Goal: Transaction & Acquisition: Purchase product/service

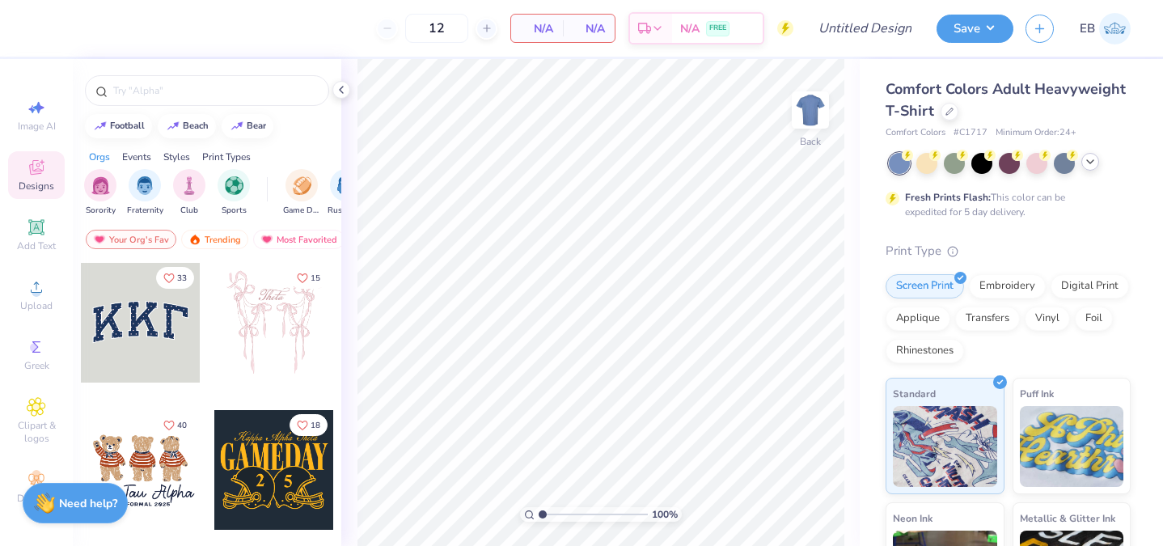
click at [1090, 158] on icon at bounding box center [1090, 161] width 13 height 13
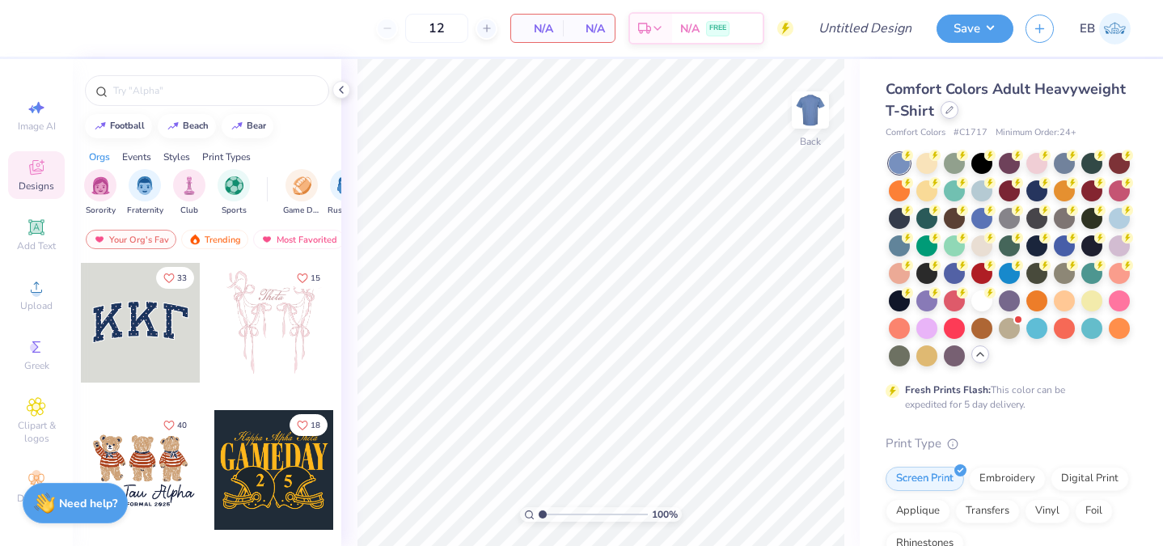
click at [950, 112] on icon at bounding box center [949, 110] width 8 height 8
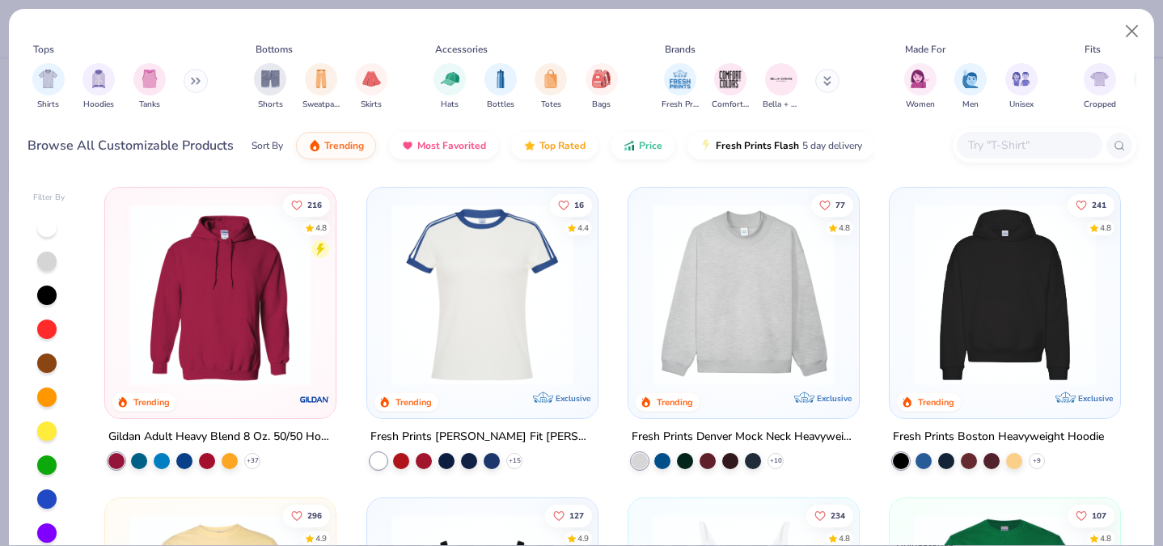
click at [184, 81] on div "Shirts Hoodies Tanks" at bounding box center [120, 87] width 186 height 60
click at [40, 81] on img "filter for Shirts" at bounding box center [48, 77] width 19 height 19
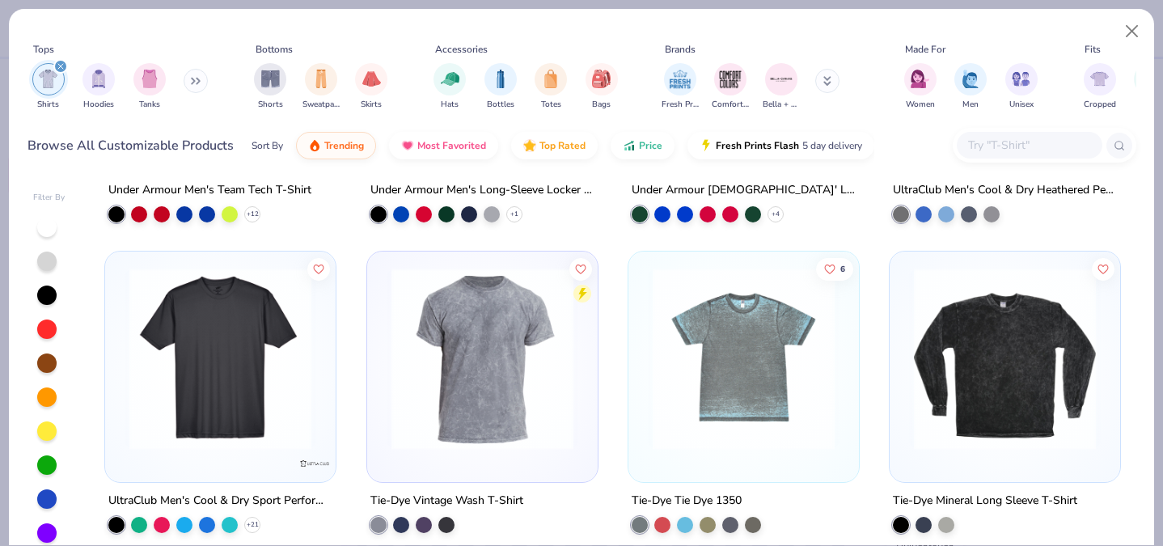
scroll to position [7394, 0]
click at [995, 146] on input "text" at bounding box center [1028, 145] width 125 height 19
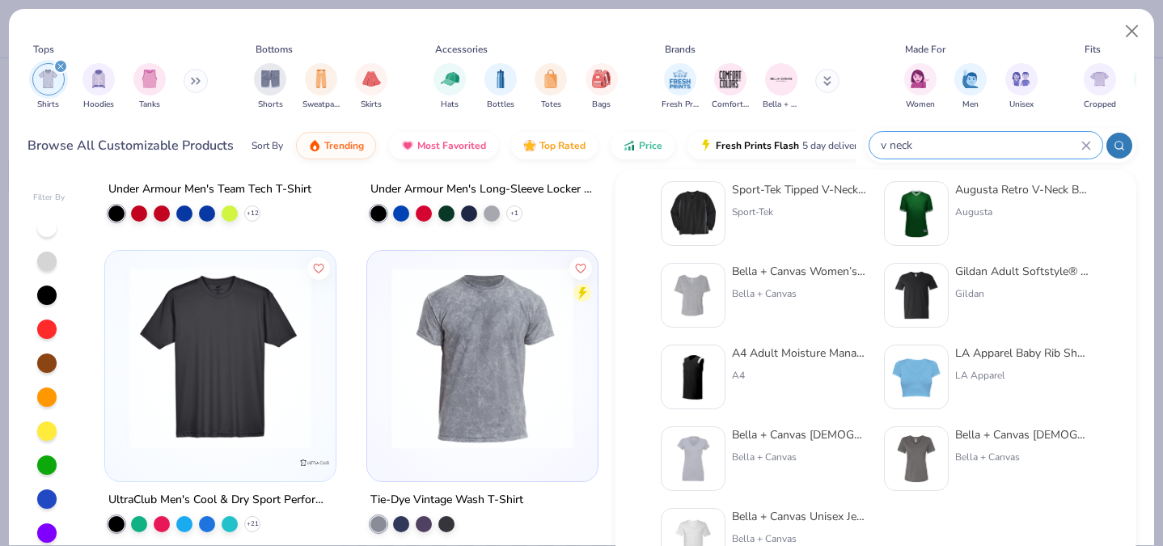
scroll to position [33, 0]
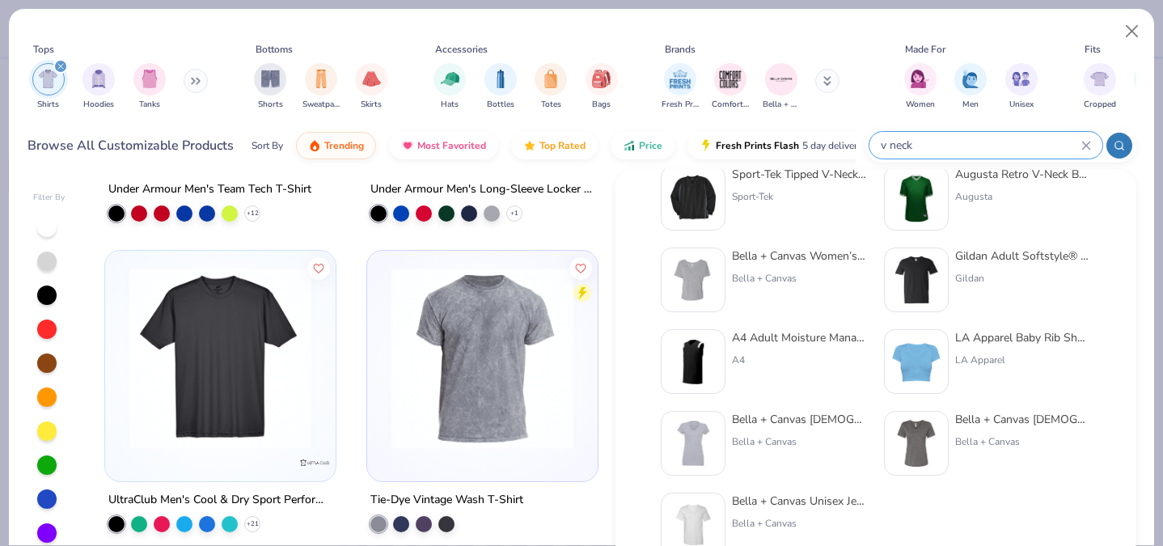
type input "v neck"
click at [1004, 415] on div "Bella + Canvas [DEMOGRAPHIC_DATA]' Relaxed Jersey V-Neck T-Shirt" at bounding box center [1023, 419] width 136 height 17
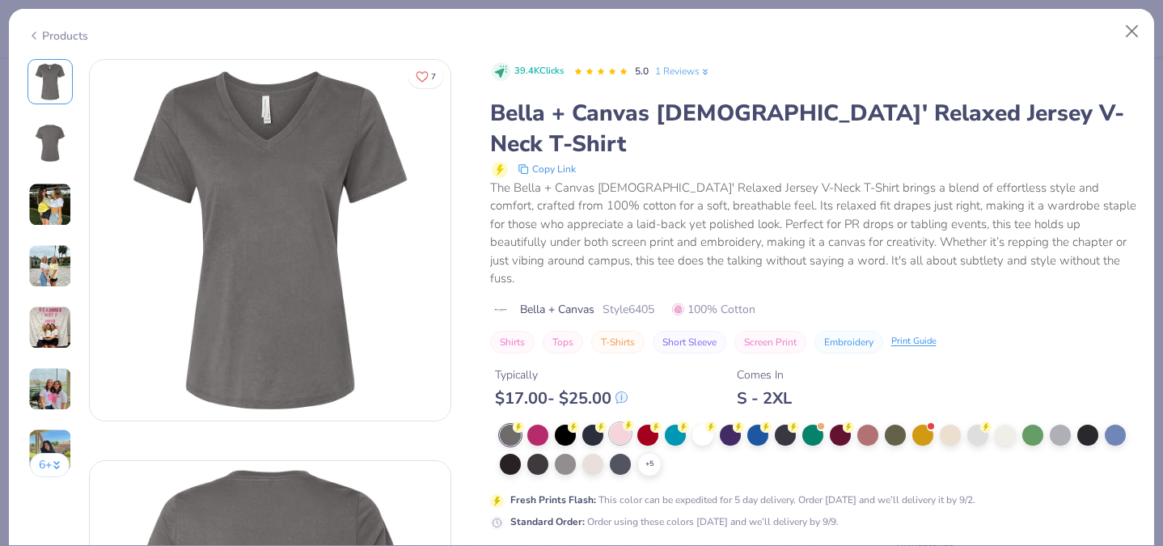
click at [614, 423] on div at bounding box center [620, 433] width 21 height 21
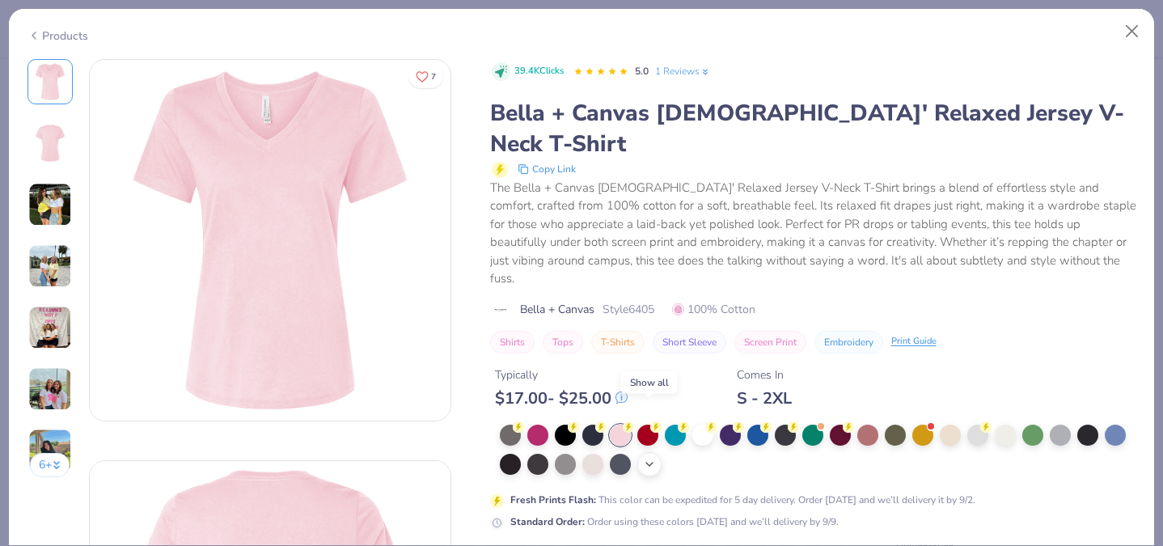
click at [651, 458] on icon at bounding box center [649, 464] width 13 height 13
click at [700, 452] on div at bounding box center [702, 462] width 21 height 21
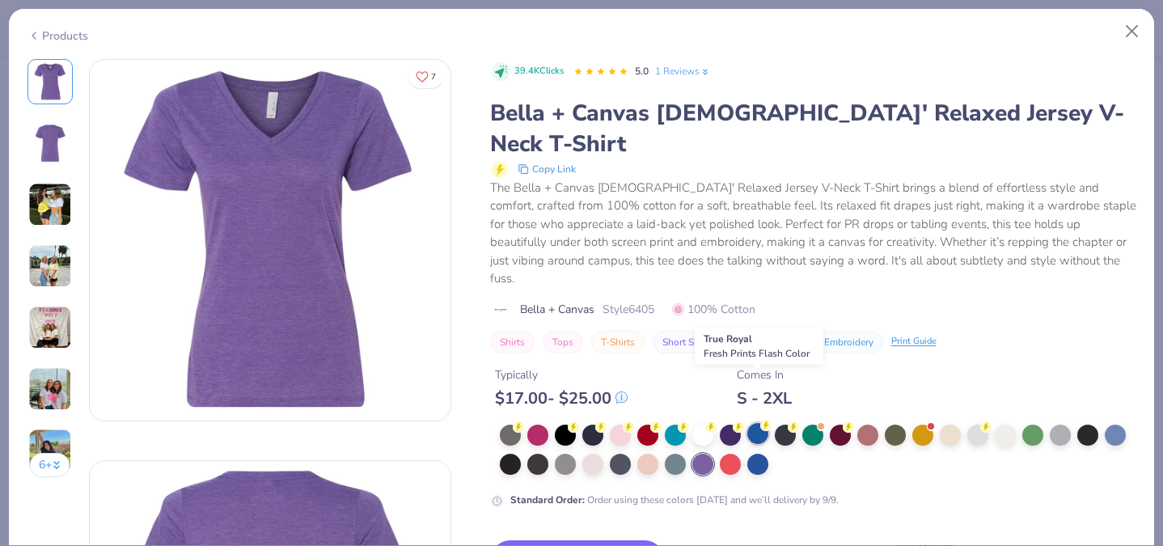
click at [749, 423] on div at bounding box center [757, 433] width 21 height 21
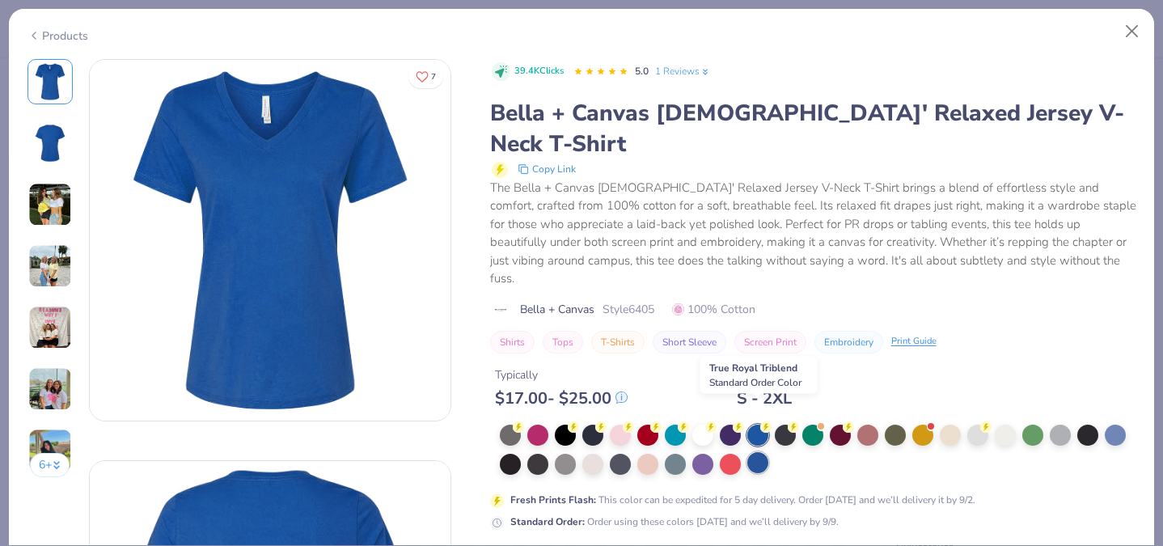
click at [756, 452] on div at bounding box center [757, 462] width 21 height 21
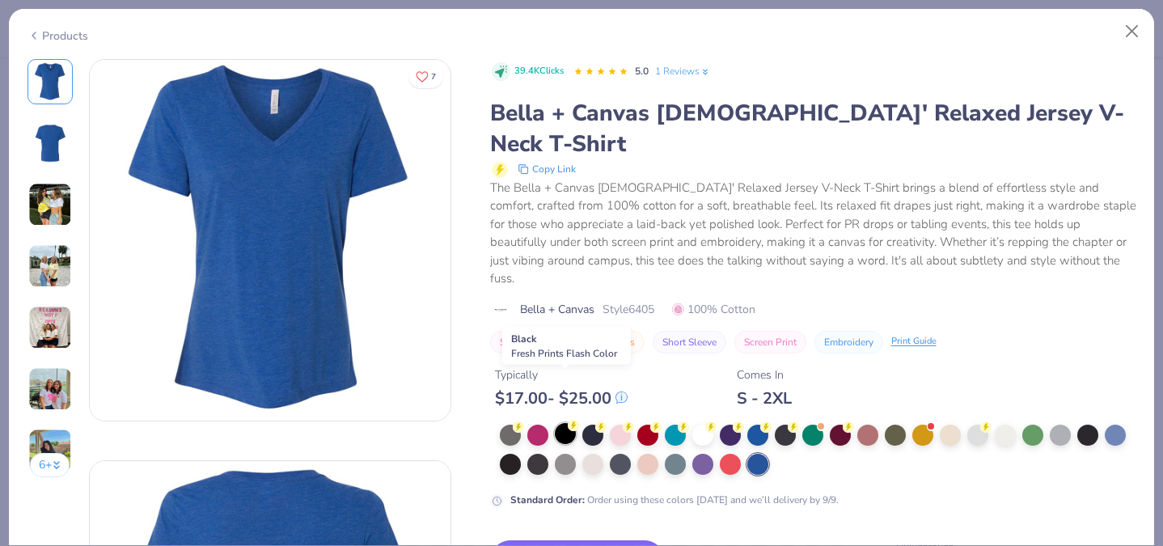
click at [566, 423] on div at bounding box center [565, 433] width 21 height 21
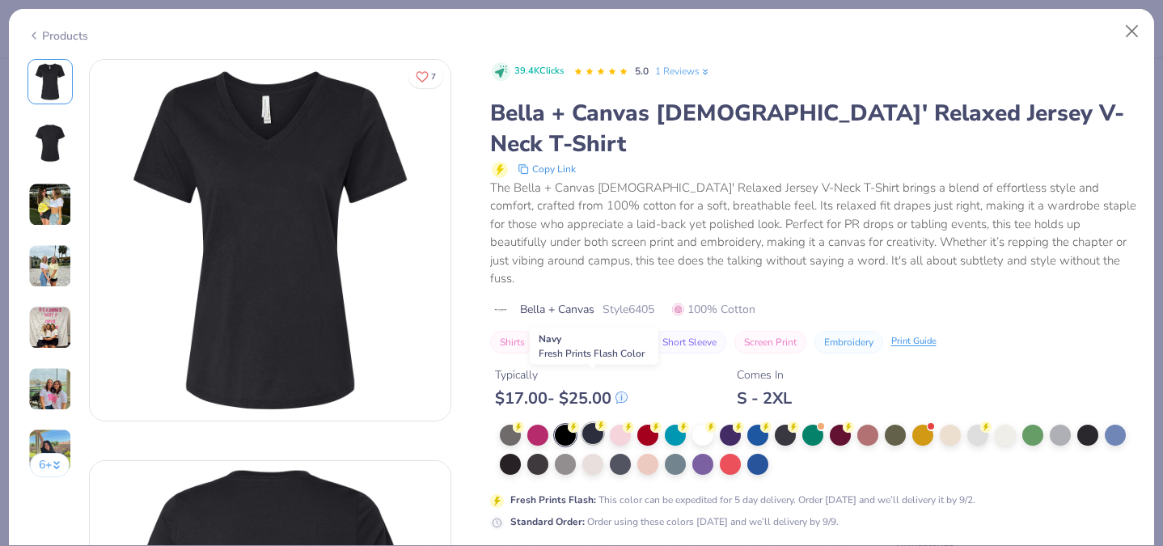
click at [587, 423] on div at bounding box center [592, 433] width 21 height 21
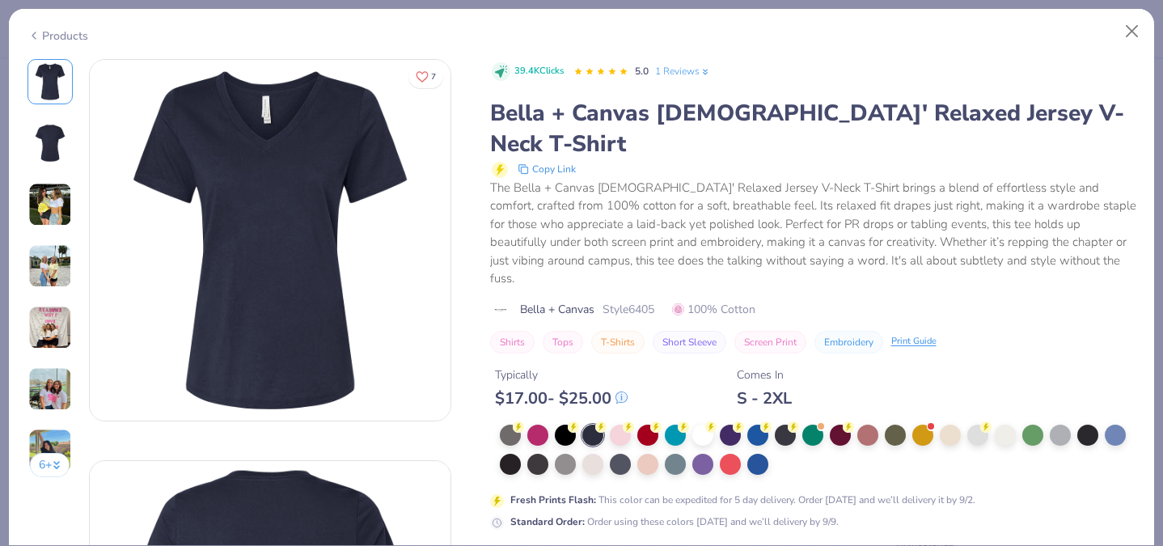
click at [65, 27] on div "Products" at bounding box center [57, 35] width 61 height 17
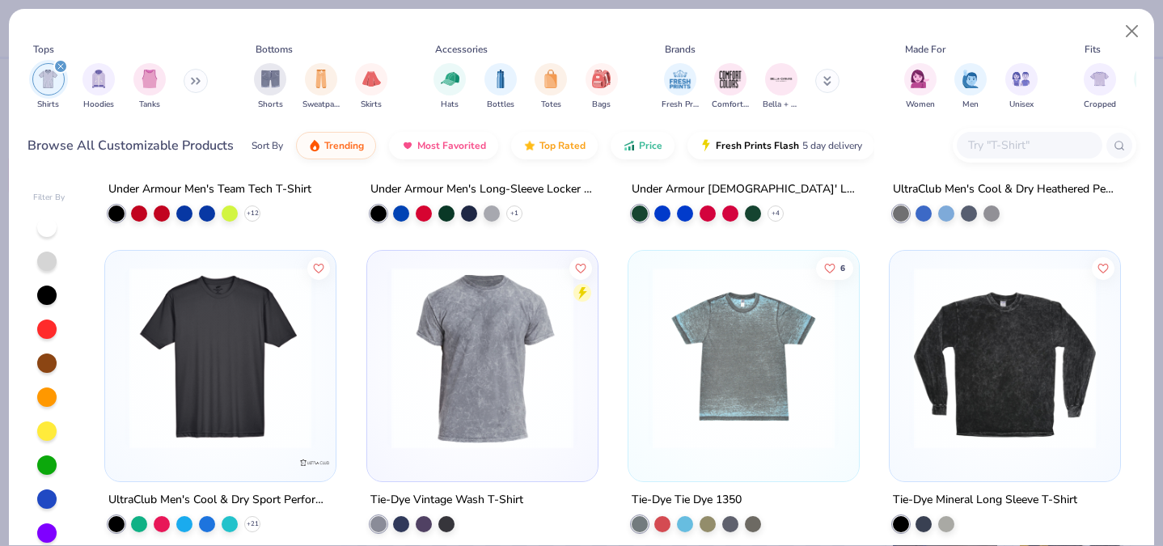
click at [999, 151] on input "text" at bounding box center [1028, 145] width 125 height 19
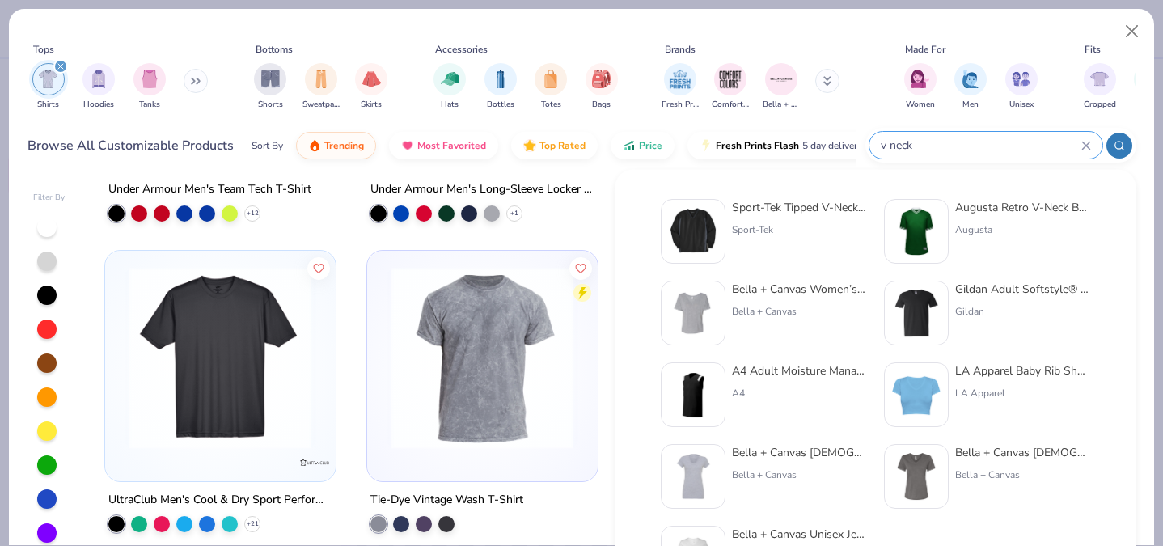
scroll to position [33, 0]
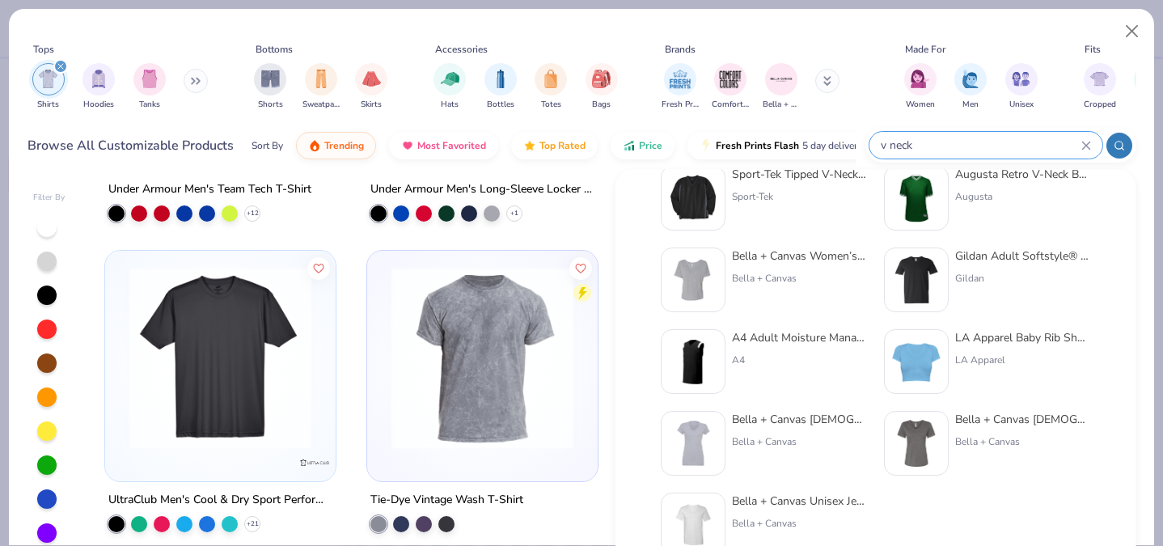
type input "v neck"
click at [813, 260] on div "Bella + Canvas Women’s Slouchy V-Neck Tee" at bounding box center [800, 255] width 136 height 17
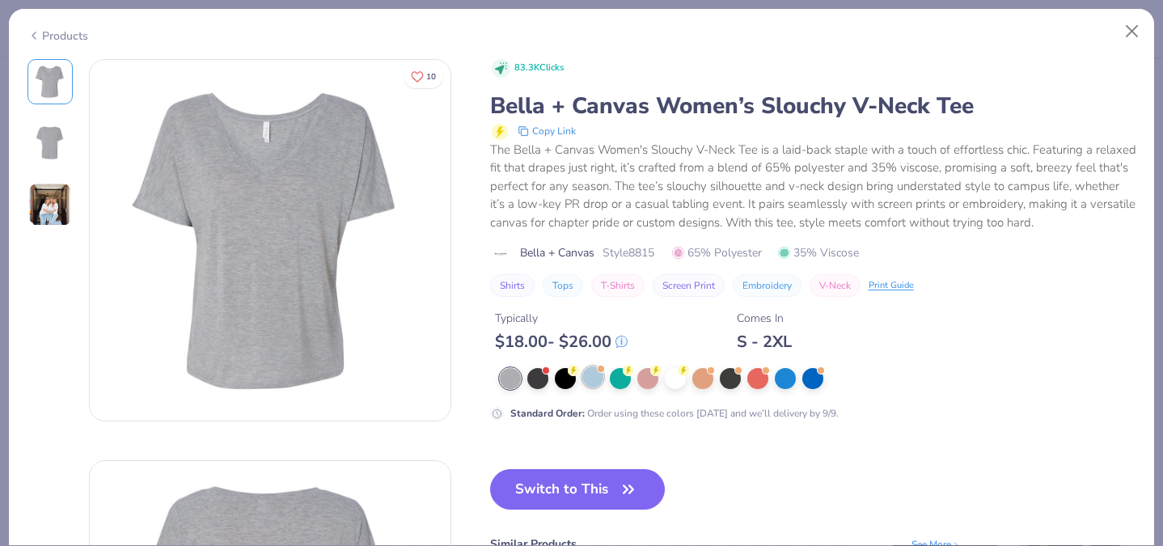
click at [587, 377] on div at bounding box center [592, 376] width 21 height 21
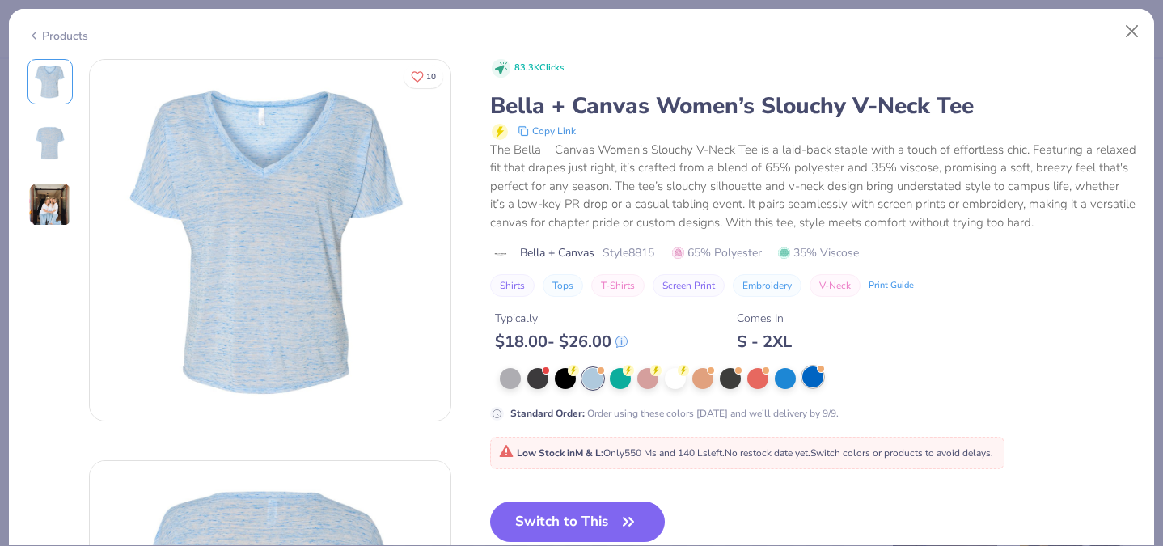
click at [804, 378] on div at bounding box center [812, 376] width 21 height 21
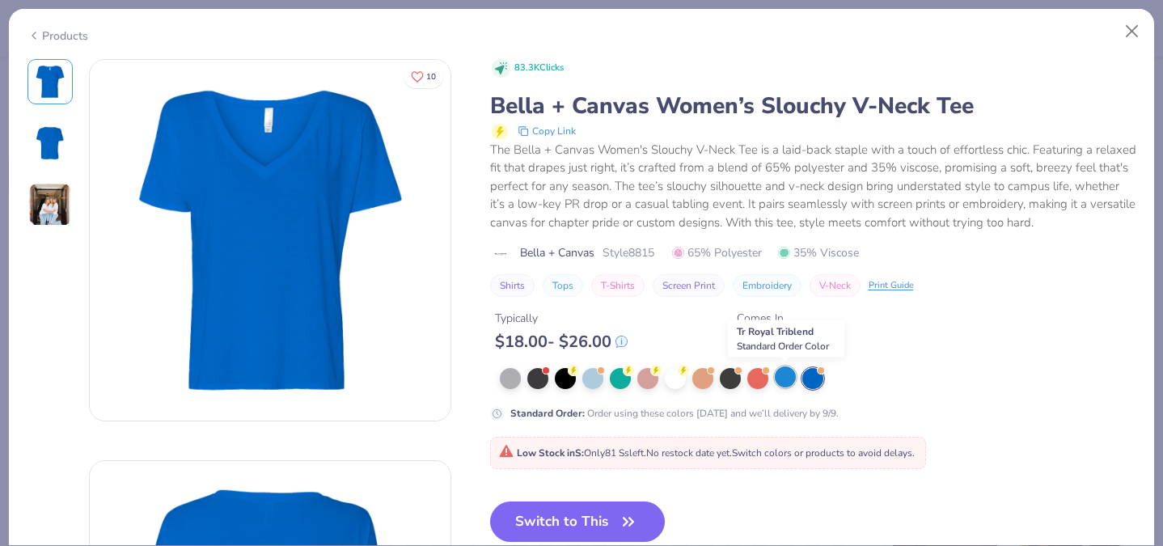
click at [780, 374] on div at bounding box center [785, 376] width 21 height 21
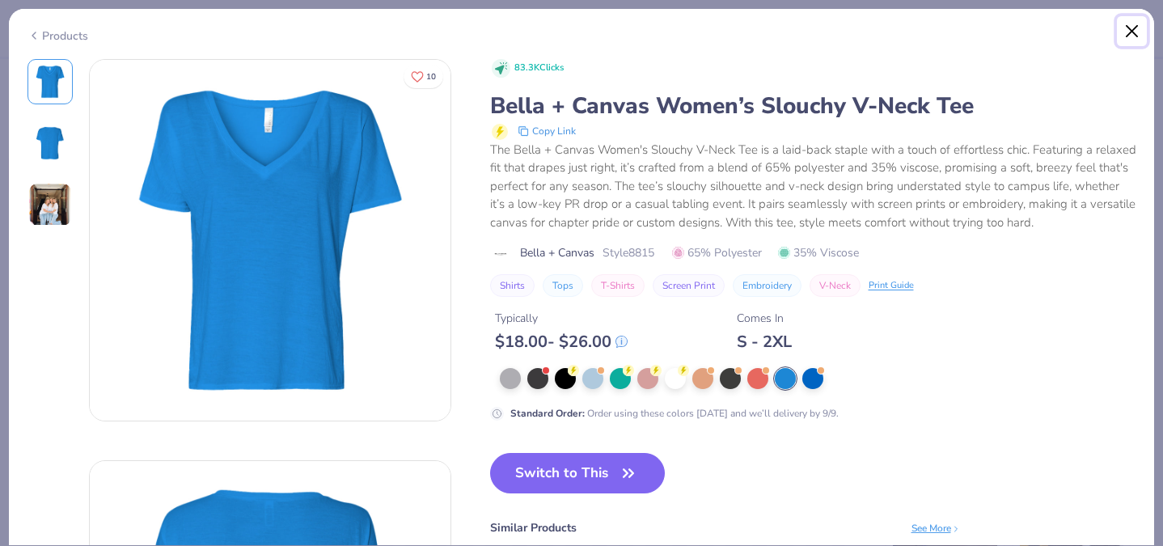
click at [1130, 28] on button "Close" at bounding box center [1132, 31] width 31 height 31
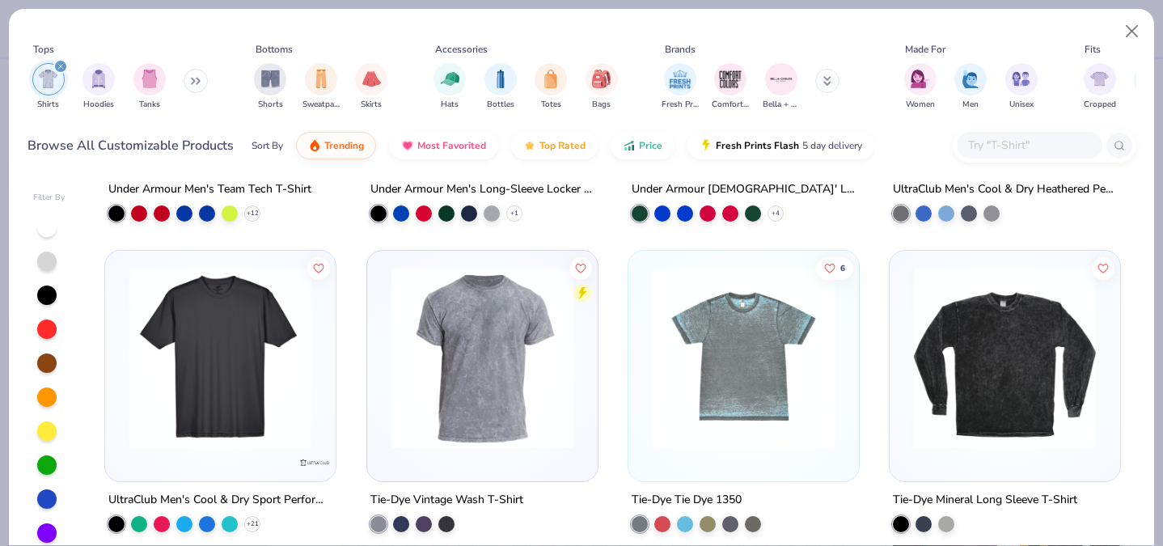
type textarea "x"
